Goal: Browse casually: Explore the website without a specific task or goal

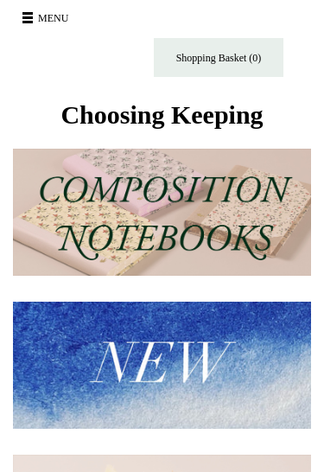
click at [30, 14] on span at bounding box center [27, 13] width 10 height 3
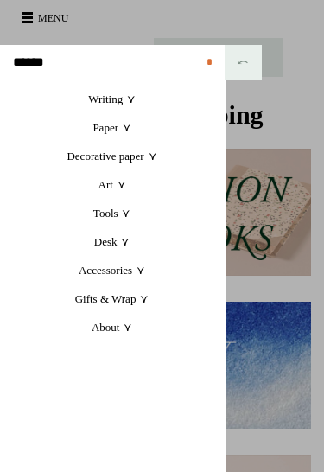
click at [124, 211] on link "Tools +" at bounding box center [112, 213] width 225 height 29
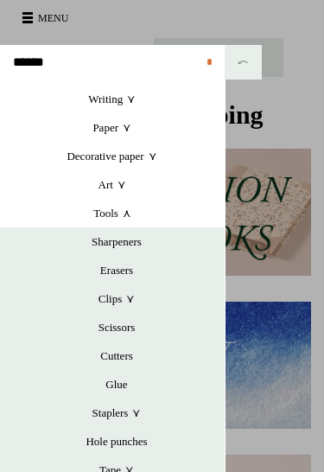
click at [125, 220] on link "Tools +" at bounding box center [112, 213] width 225 height 29
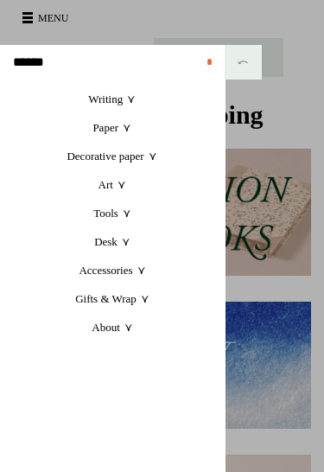
click at [124, 186] on link "Art +" at bounding box center [112, 184] width 225 height 29
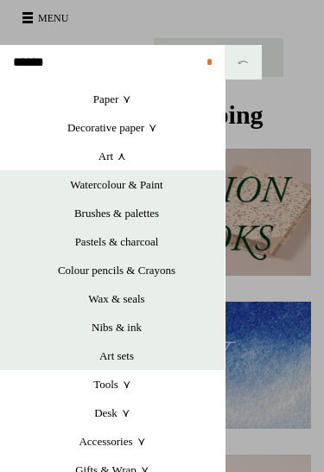
scroll to position [29, 0]
click at [119, 157] on link "Art +" at bounding box center [112, 156] width 225 height 29
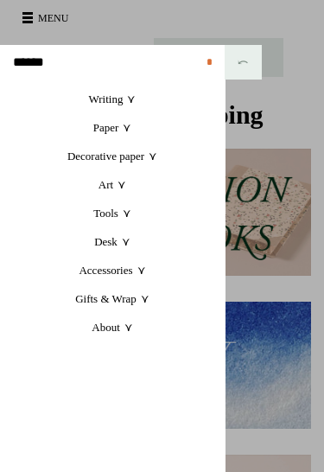
click at [119, 248] on link "Desk +" at bounding box center [112, 241] width 225 height 29
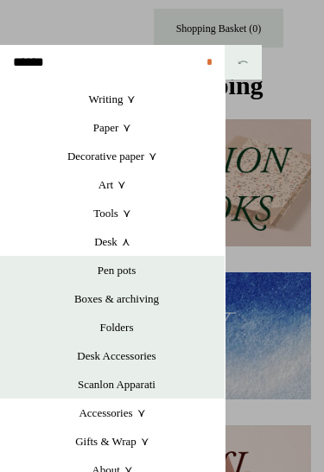
scroll to position [28, 0]
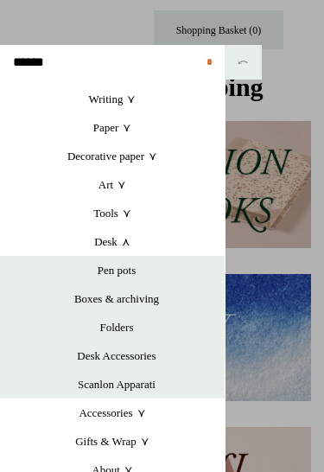
click at [146, 359] on link "Desk Accessories" at bounding box center [117, 355] width 216 height 29
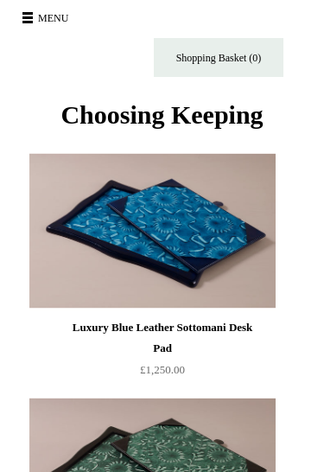
click at [31, 18] on span at bounding box center [27, 17] width 10 height 3
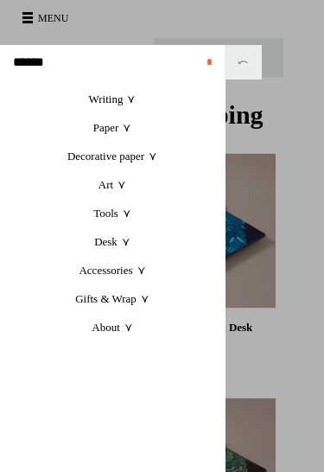
click at [116, 188] on link "Art +" at bounding box center [112, 184] width 225 height 29
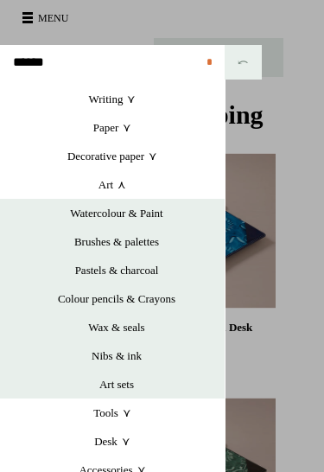
click at [132, 328] on link "Wax & seals" at bounding box center [117, 327] width 216 height 29
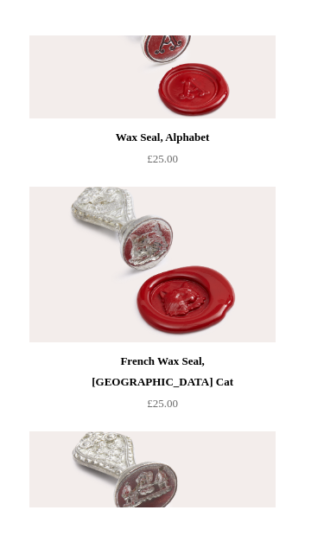
scroll to position [940, 0]
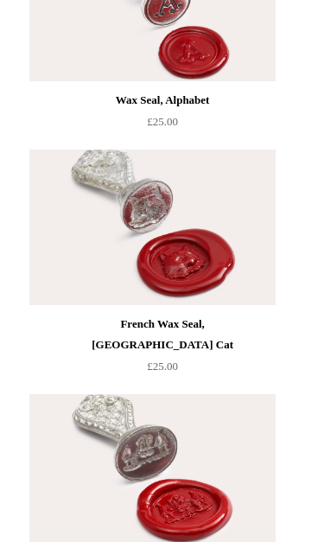
click at [309, 226] on div at bounding box center [186, 228] width 245 height 156
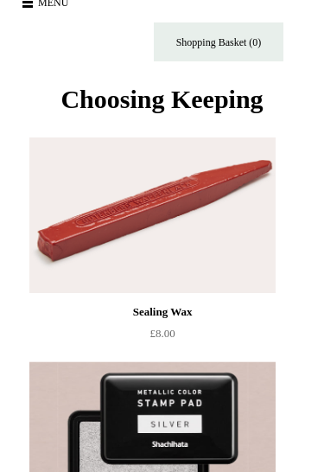
scroll to position [11, 0]
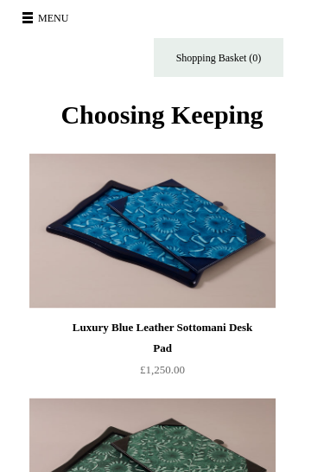
click at [24, 16] on span at bounding box center [27, 17] width 10 height 3
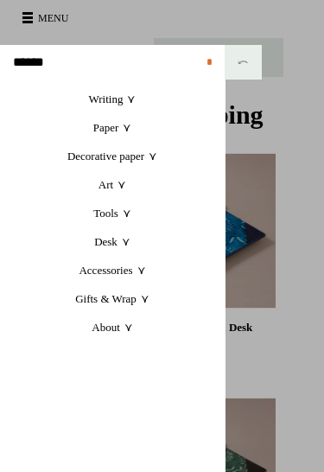
click at [137, 273] on link "Accessories +" at bounding box center [112, 270] width 225 height 29
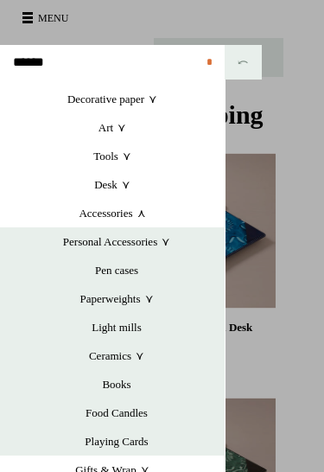
scroll to position [57, 0]
click at [119, 391] on link "Books" at bounding box center [117, 384] width 216 height 29
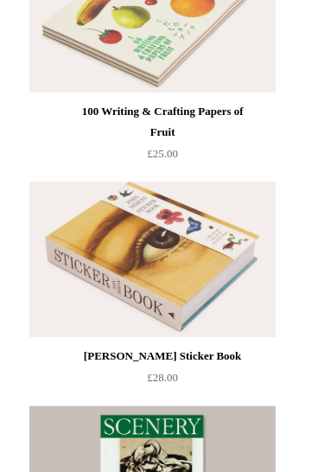
scroll to position [214, 0]
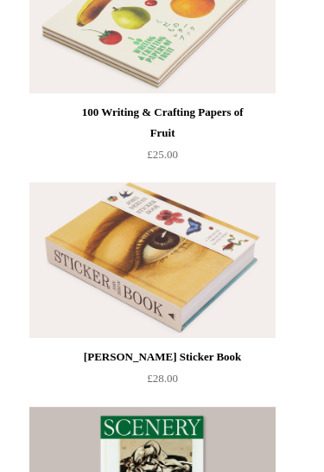
click at [211, 231] on img at bounding box center [151, 261] width 245 height 156
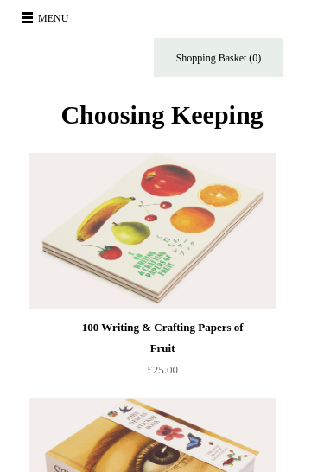
scroll to position [215, 0]
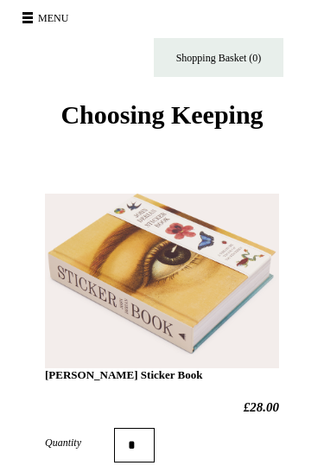
click at [245, 280] on h1 "[PERSON_NAME] Sticker Book" at bounding box center [162, 303] width 234 height 158
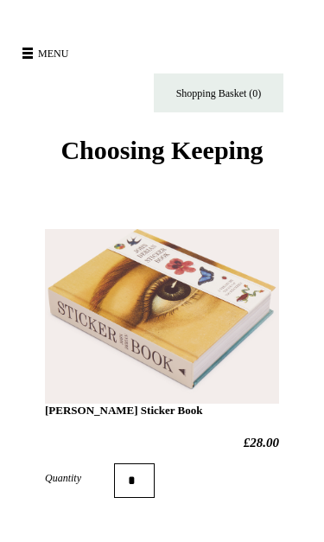
scroll to position [12, 0]
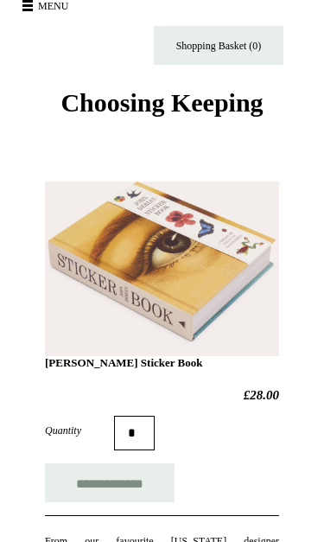
click at [252, 286] on h1 "[PERSON_NAME] Sticker Book" at bounding box center [162, 291] width 234 height 158
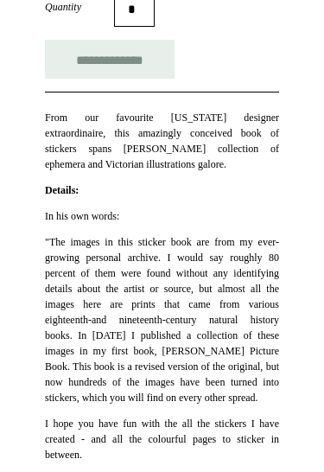
scroll to position [435, 0]
